Goal: Task Accomplishment & Management: Manage account settings

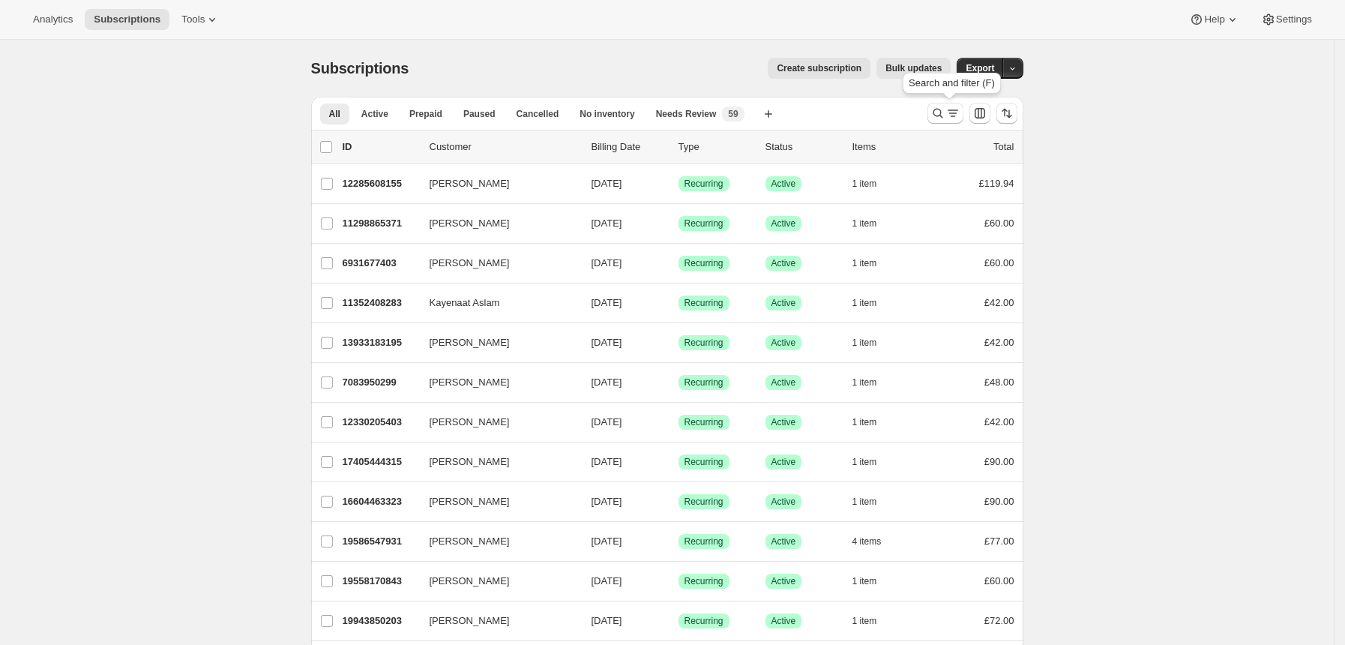
drag, startPoint x: 942, startPoint y: 109, endPoint x: 816, endPoint y: 21, distance: 153.9
click at [941, 109] on icon "Search and filter results" at bounding box center [937, 113] width 15 height 15
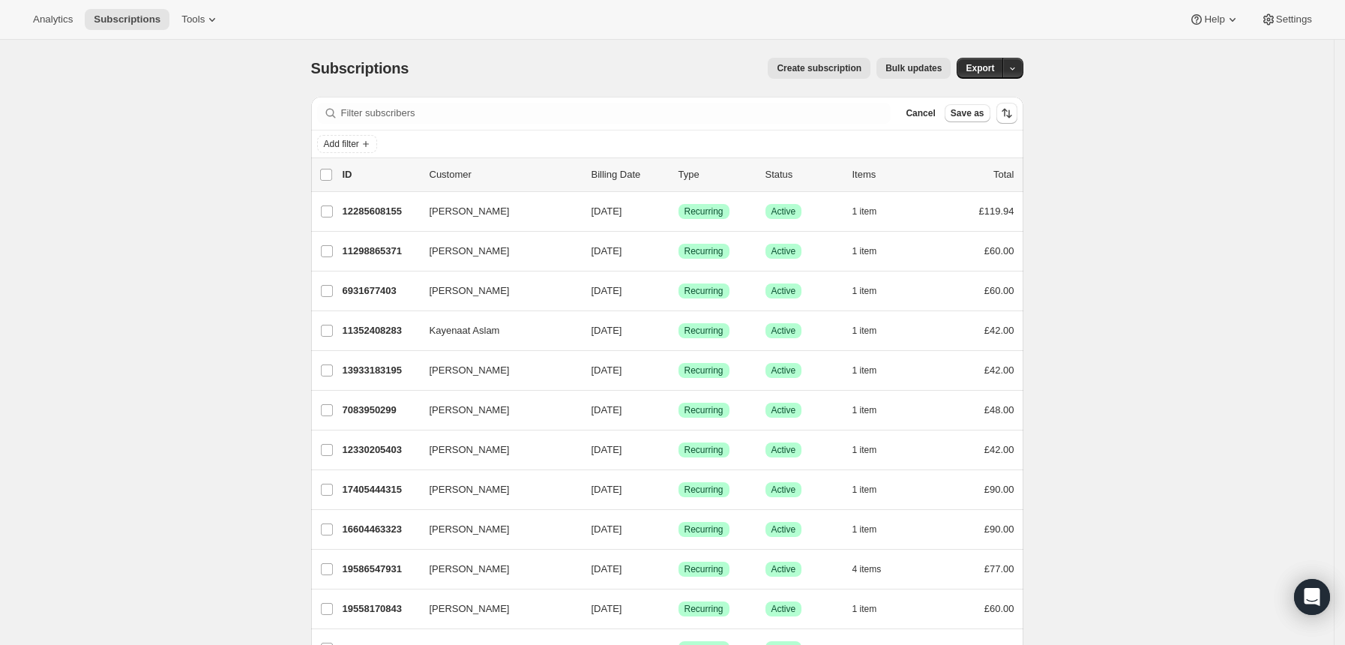
click at [913, 145] on div "Add filter" at bounding box center [667, 144] width 700 height 18
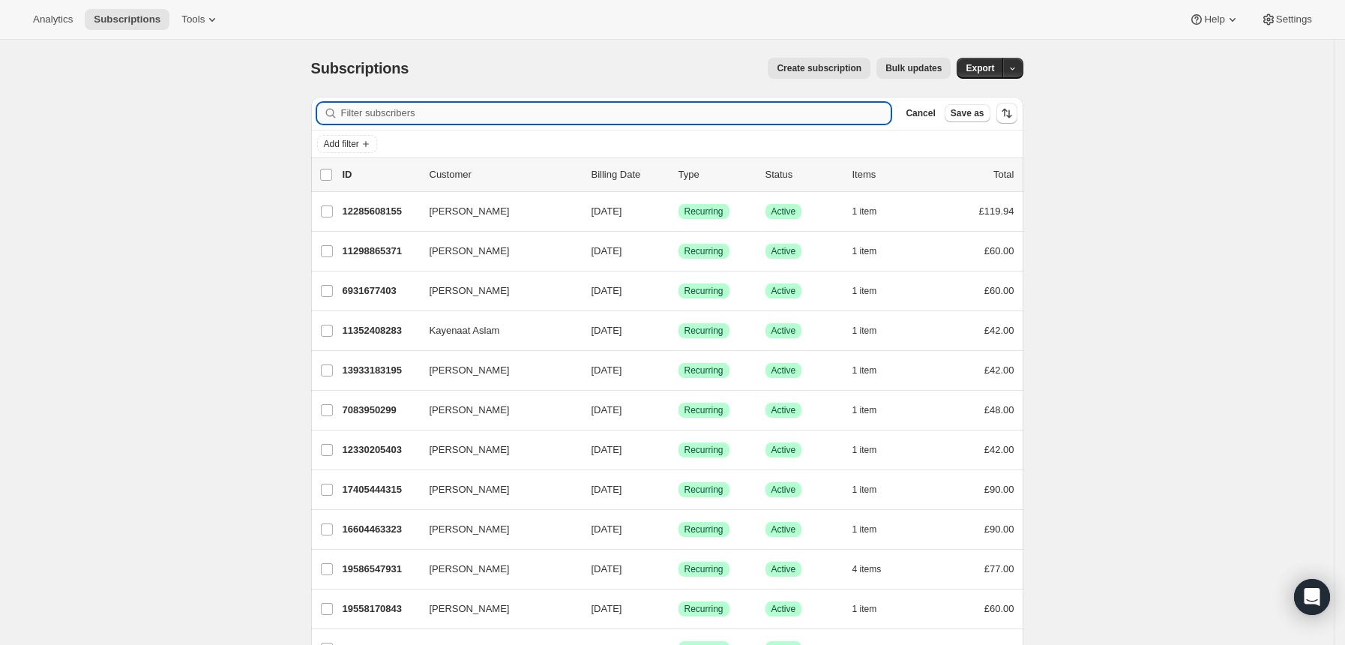
click at [499, 118] on input "Filter subscribers" at bounding box center [616, 113] width 550 height 21
paste input "lcoops30@gmail.com"
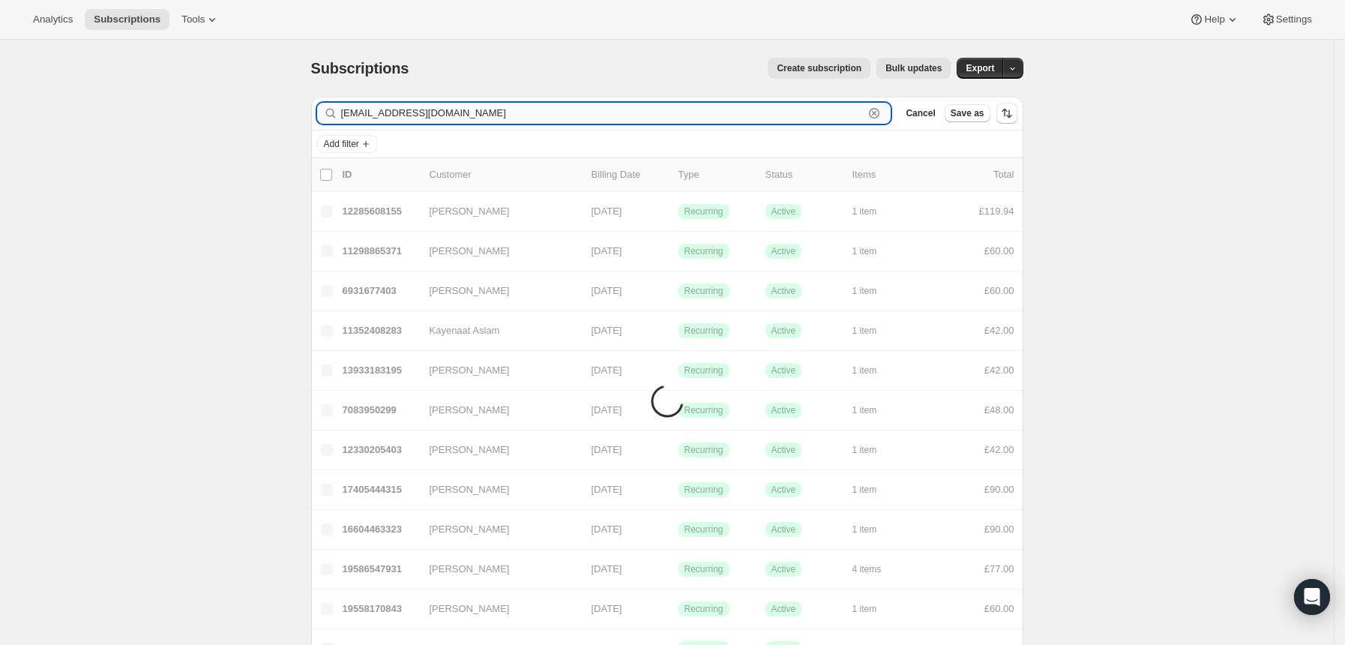
type input "lcoops30@gmail.com"
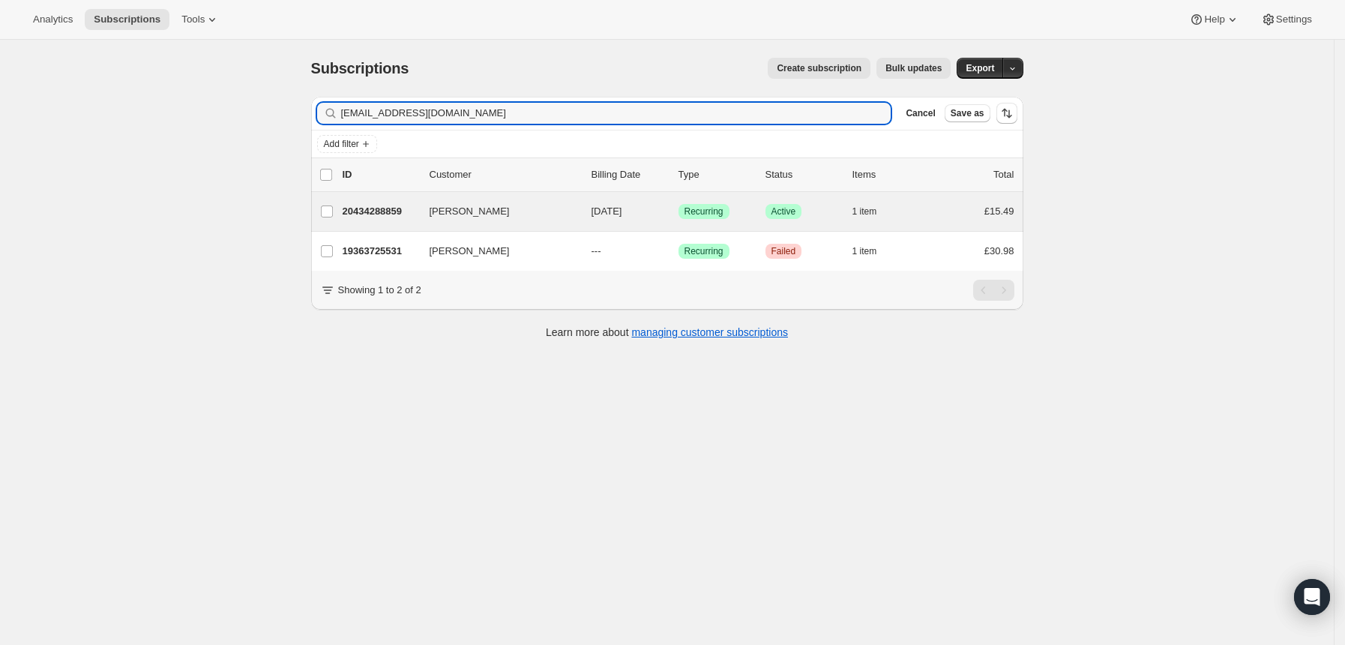
click at [753, 199] on div "Linda Cooper 20434288859 Linda Cooper 10/06/2025 Success Recurring Success Acti…" at bounding box center [667, 211] width 712 height 39
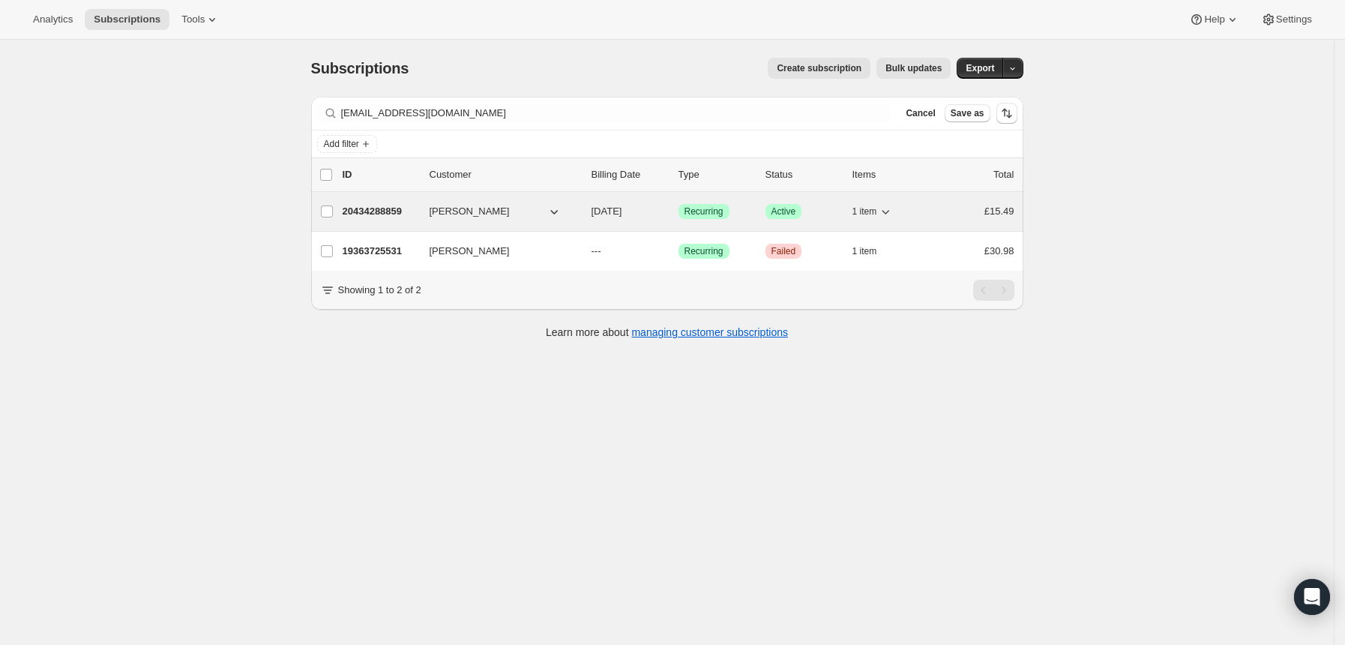
click at [748, 211] on div "Success Recurring" at bounding box center [715, 211] width 75 height 15
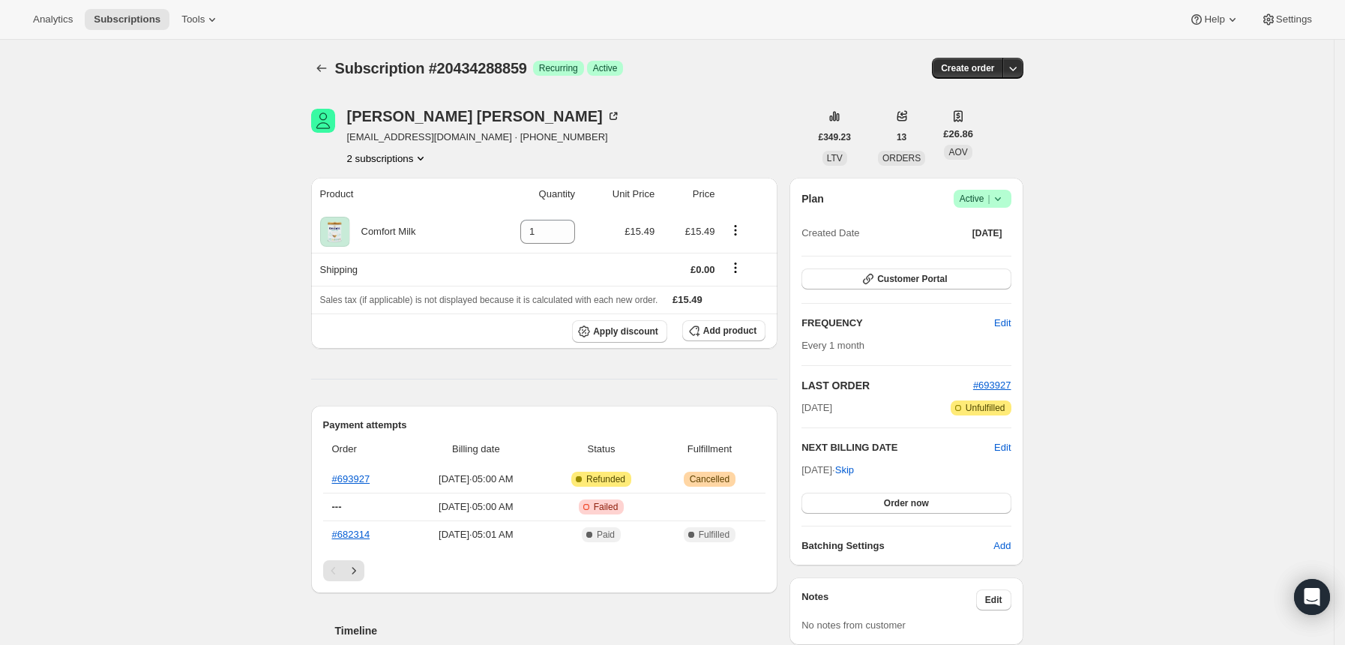
click at [1005, 201] on icon at bounding box center [997, 198] width 15 height 15
click at [966, 259] on span "Cancel subscription" at bounding box center [988, 254] width 85 height 15
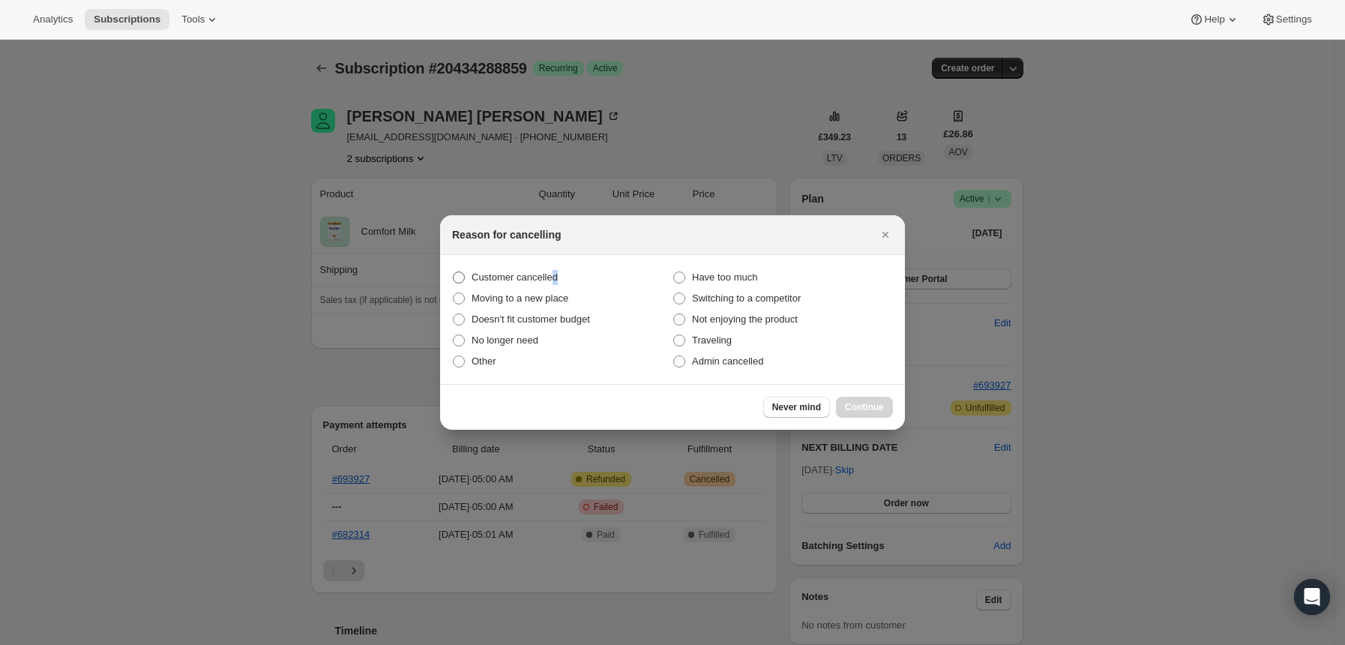
click at [553, 282] on span "Customer cancelled" at bounding box center [515, 276] width 86 height 11
click at [472, 274] on span "Customer cancelled" at bounding box center [515, 276] width 86 height 11
click at [454, 272] on input "Customer cancelled" at bounding box center [453, 271] width 1 height 1
radio input "true"
click at [883, 406] on span "Continue" at bounding box center [864, 407] width 39 height 12
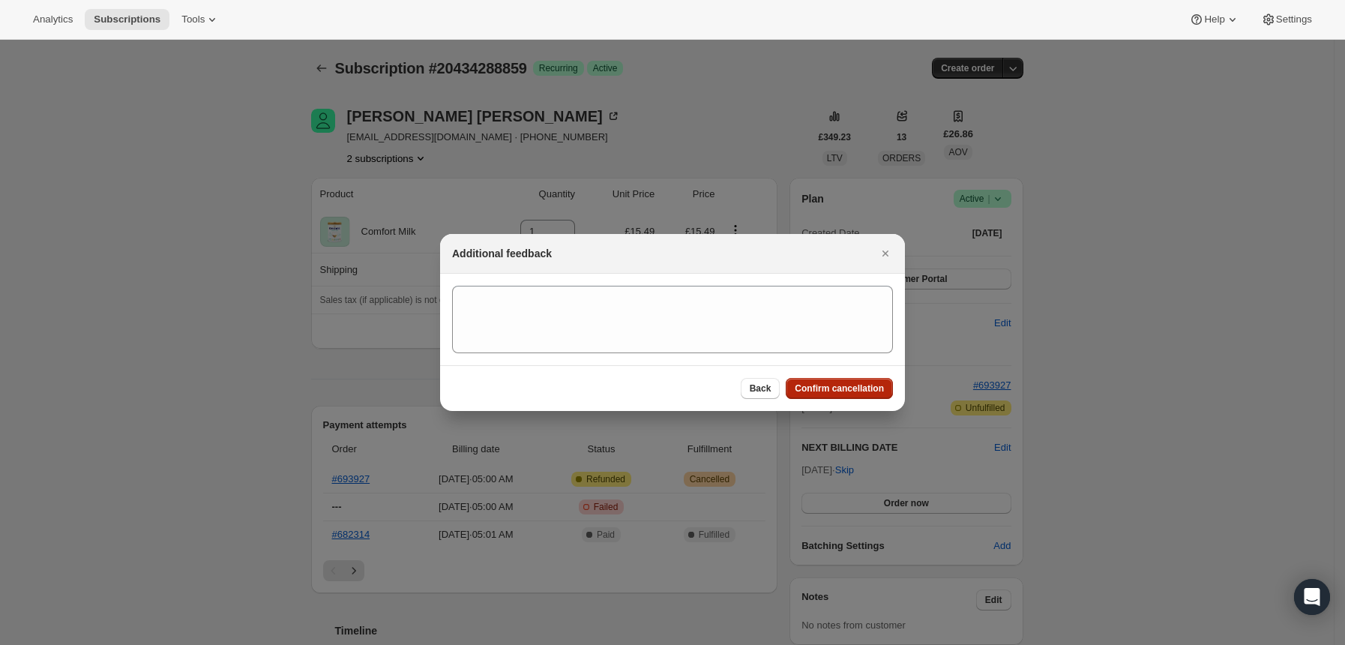
click at [849, 386] on span "Confirm cancellation" at bounding box center [839, 388] width 89 height 12
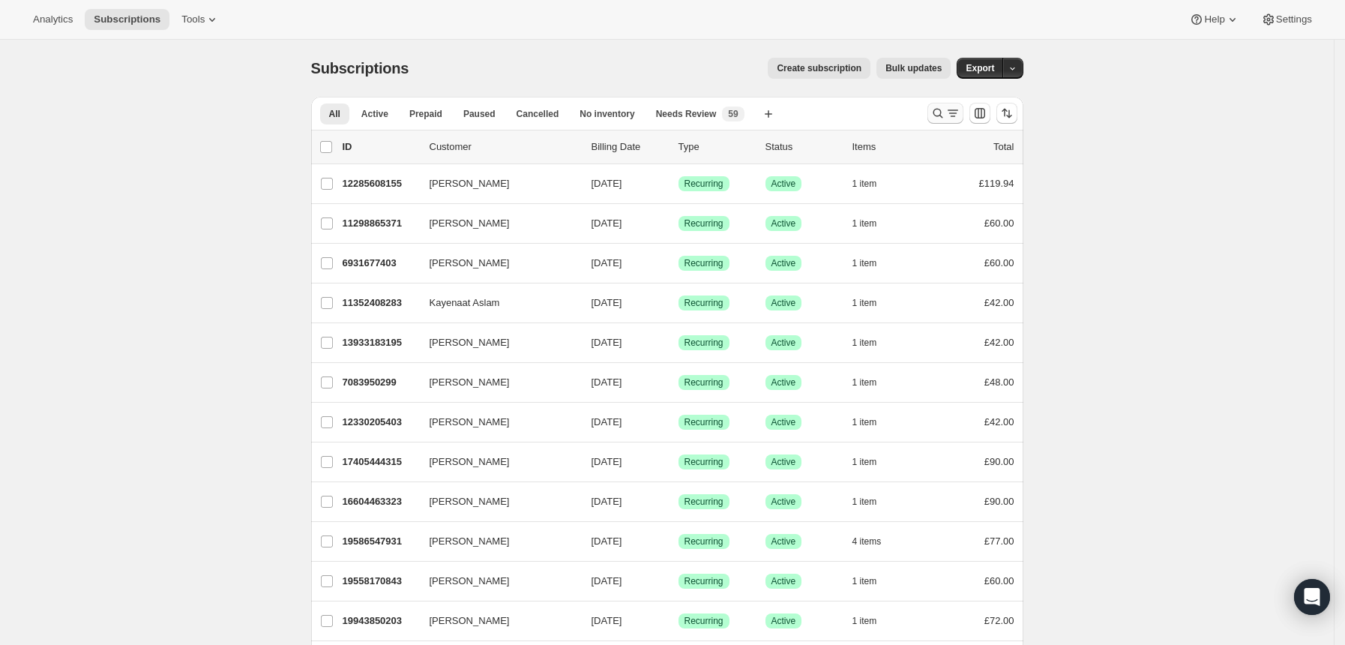
click at [940, 106] on icon "Search and filter results" at bounding box center [937, 113] width 15 height 15
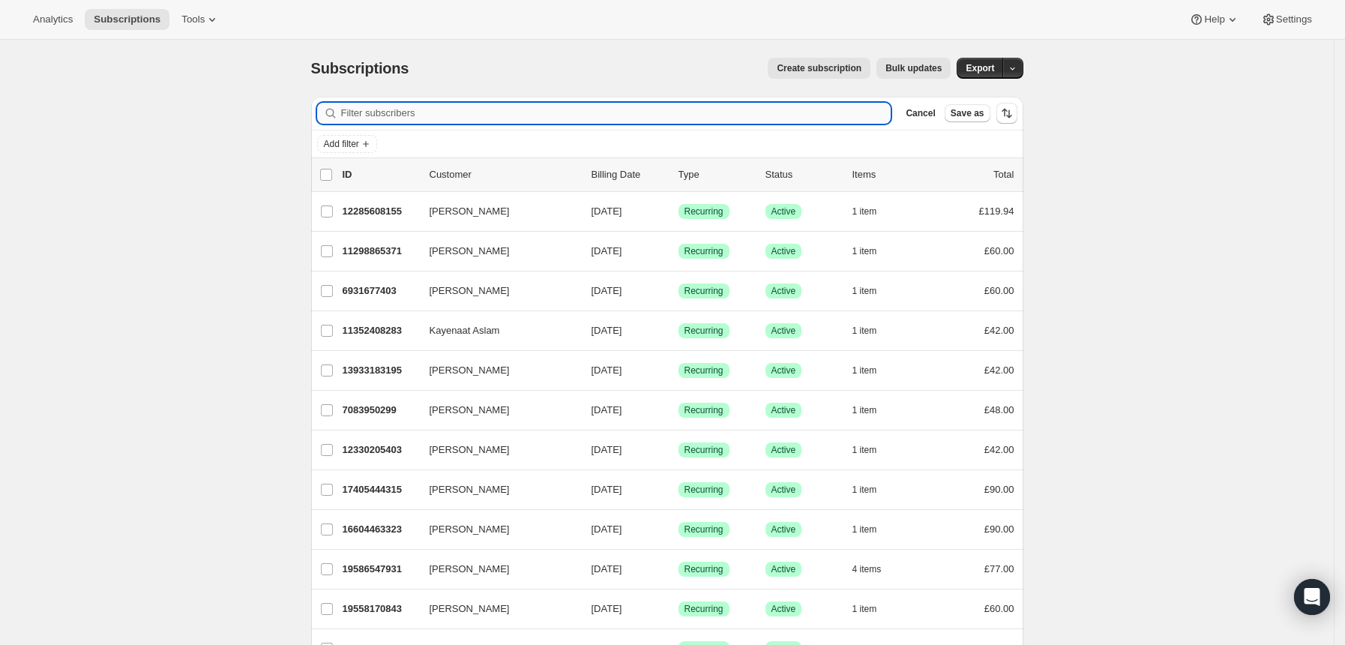
click at [855, 121] on input "Filter subscribers" at bounding box center [616, 113] width 550 height 21
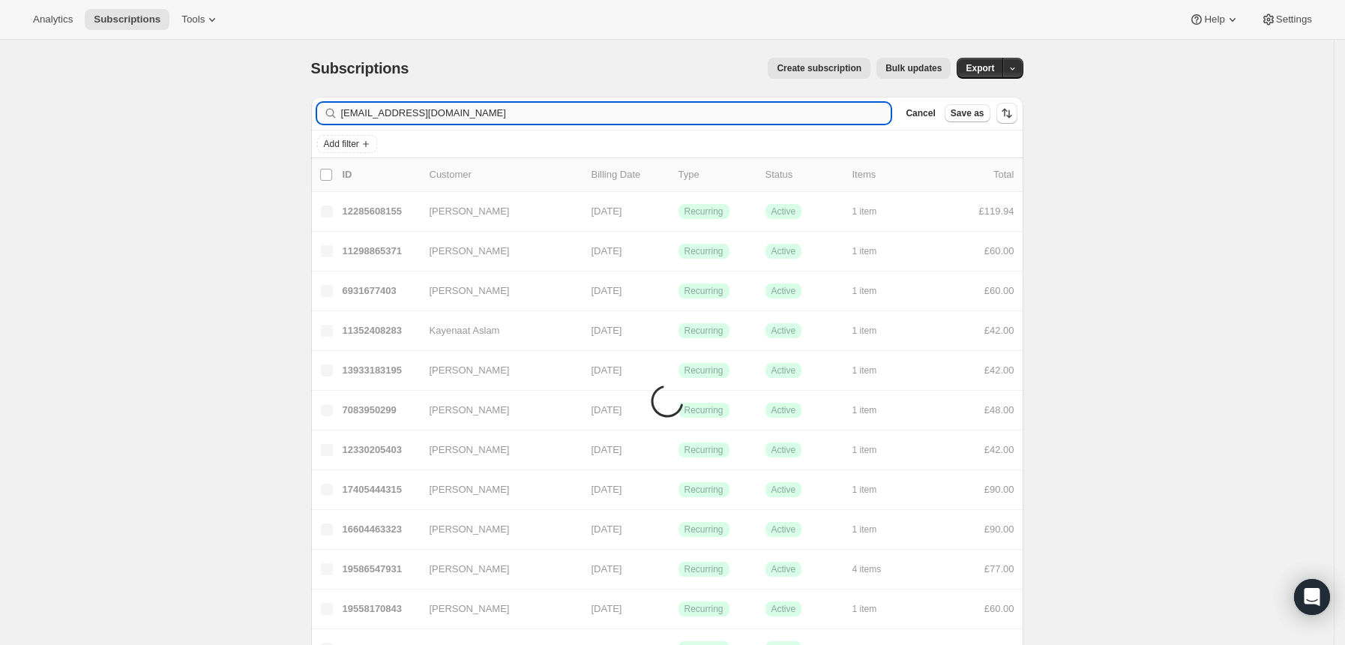
type input "[EMAIL_ADDRESS][DOMAIN_NAME]"
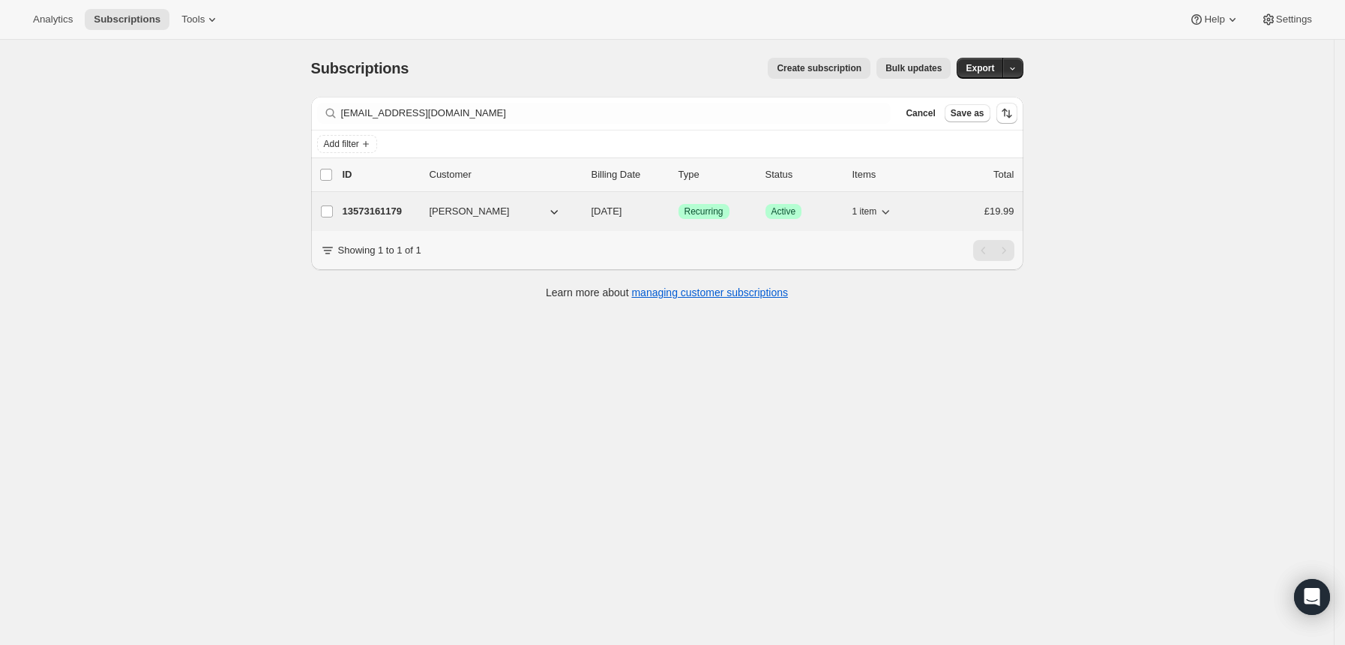
click at [666, 217] on p "[DATE]" at bounding box center [628, 211] width 75 height 15
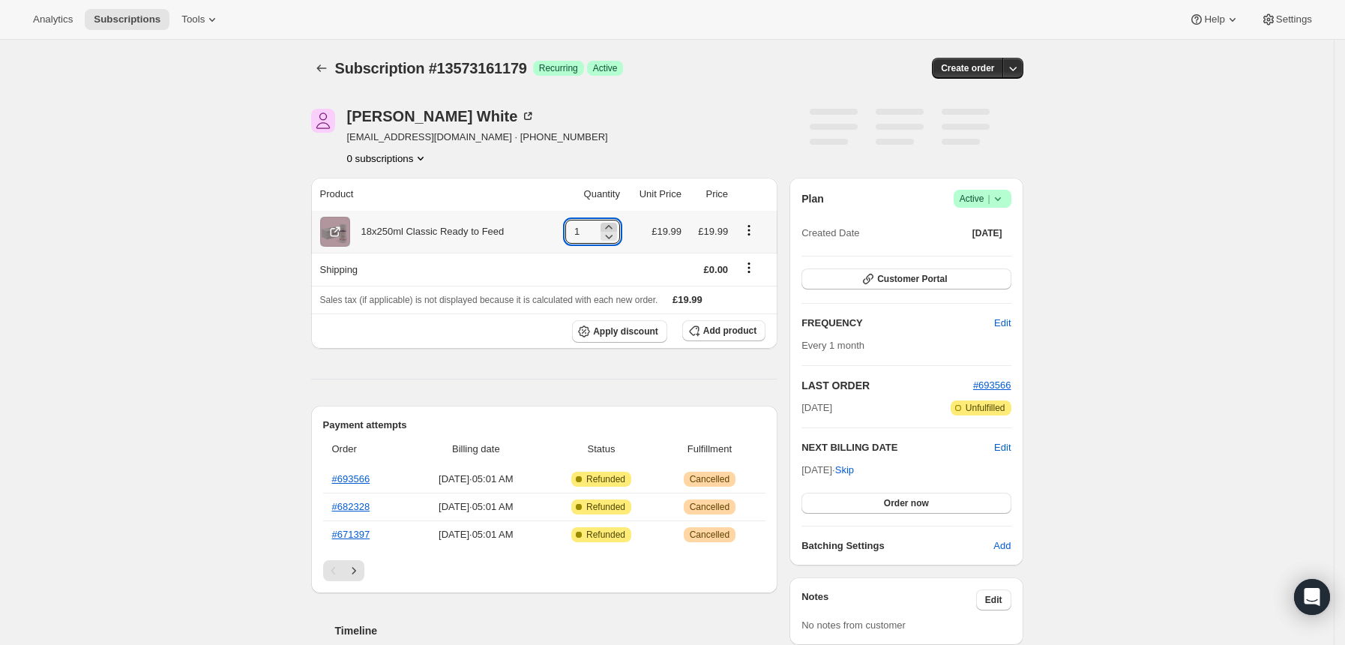
click at [615, 223] on icon at bounding box center [608, 227] width 15 height 15
type input "3"
click at [724, 124] on div "[PERSON_NAME] [EMAIL_ADDRESS][DOMAIN_NAME] · [PHONE_NUMBER] 1 subscription" at bounding box center [560, 137] width 499 height 57
click at [921, 497] on span "Order now" at bounding box center [906, 503] width 45 height 12
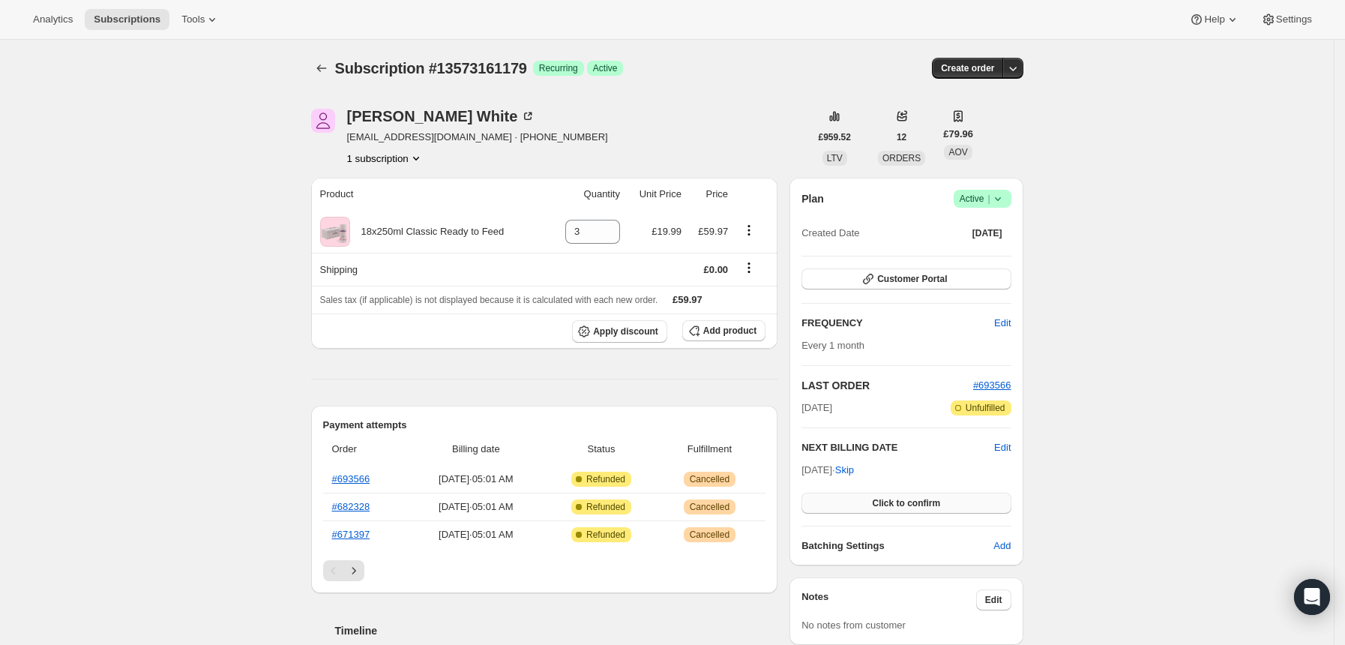
click at [922, 499] on span "Click to confirm" at bounding box center [906, 503] width 68 height 12
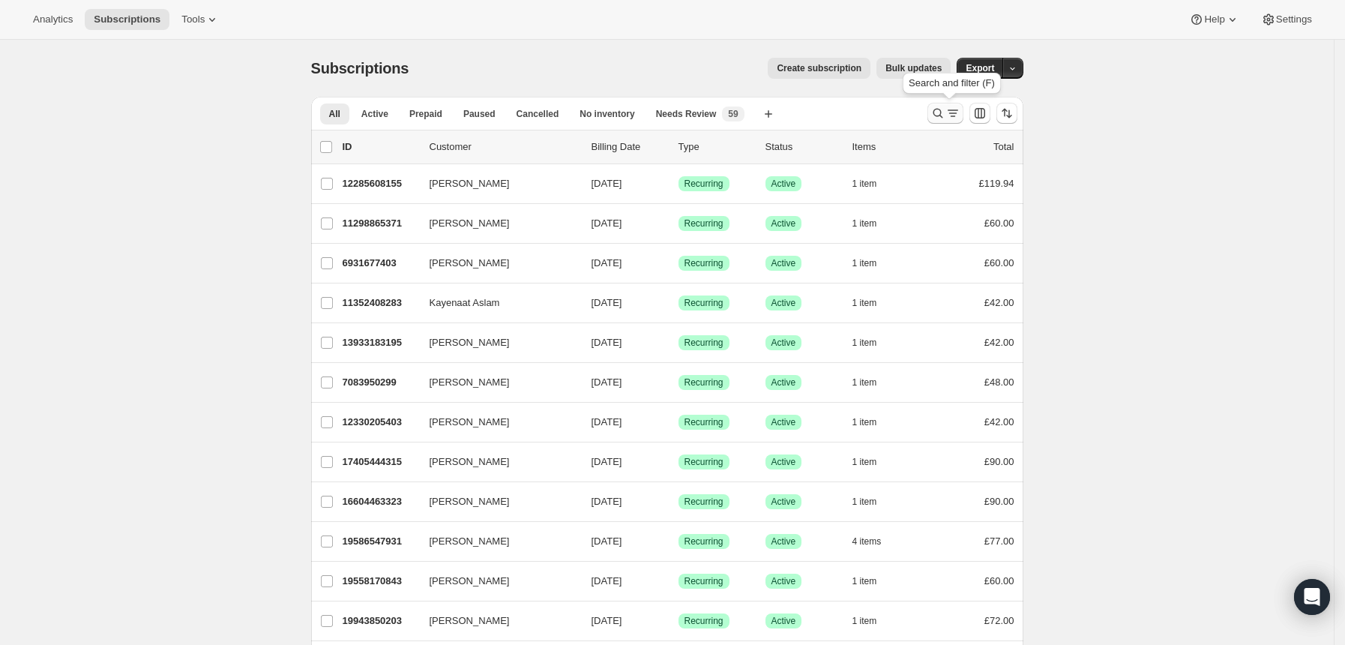
click at [939, 115] on icon "Search and filter results" at bounding box center [937, 113] width 15 height 15
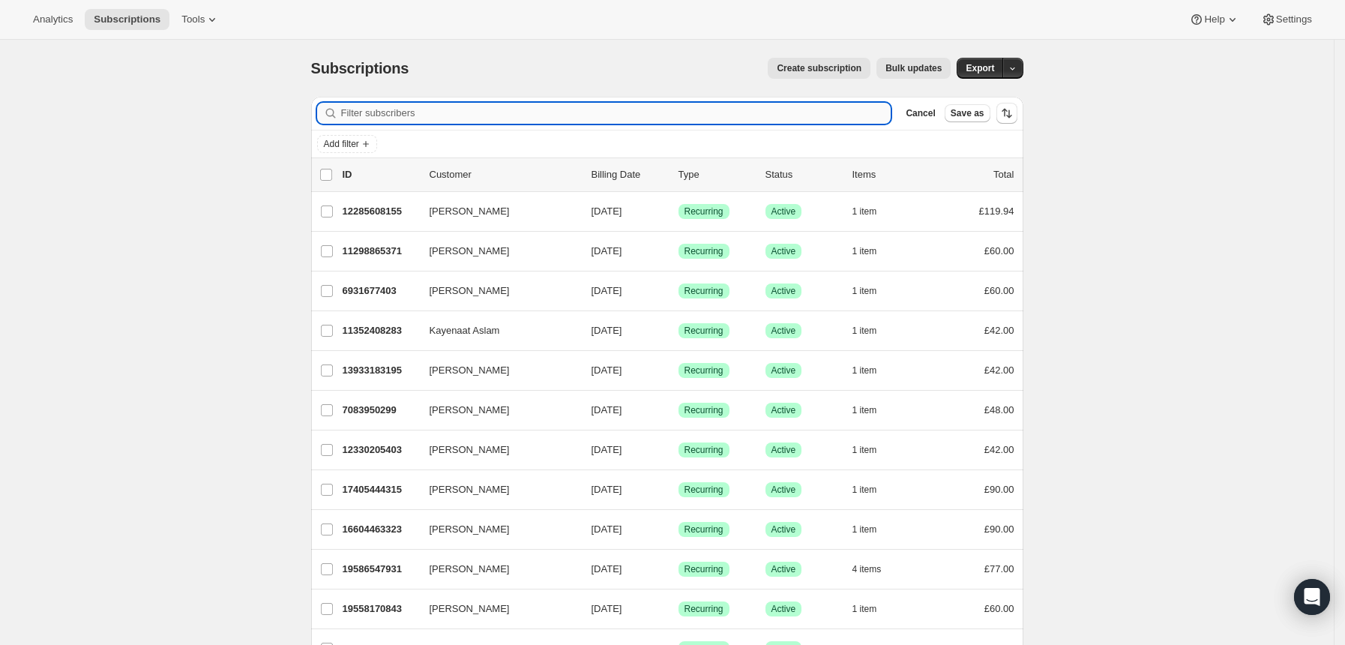
click at [764, 112] on input "Filter subscribers" at bounding box center [616, 113] width 550 height 21
type input "laceyrhian@live.co.uk"
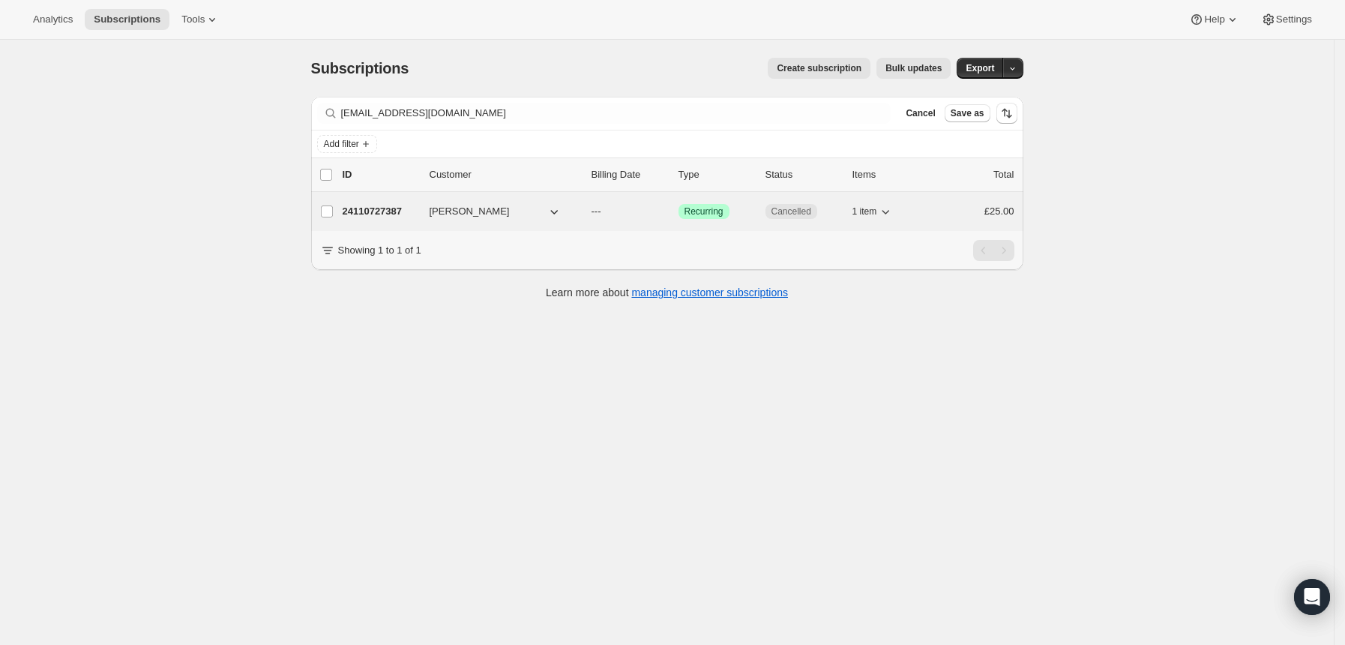
click at [747, 214] on div "Success Recurring" at bounding box center [715, 211] width 75 height 15
